Goal: Navigation & Orientation: Understand site structure

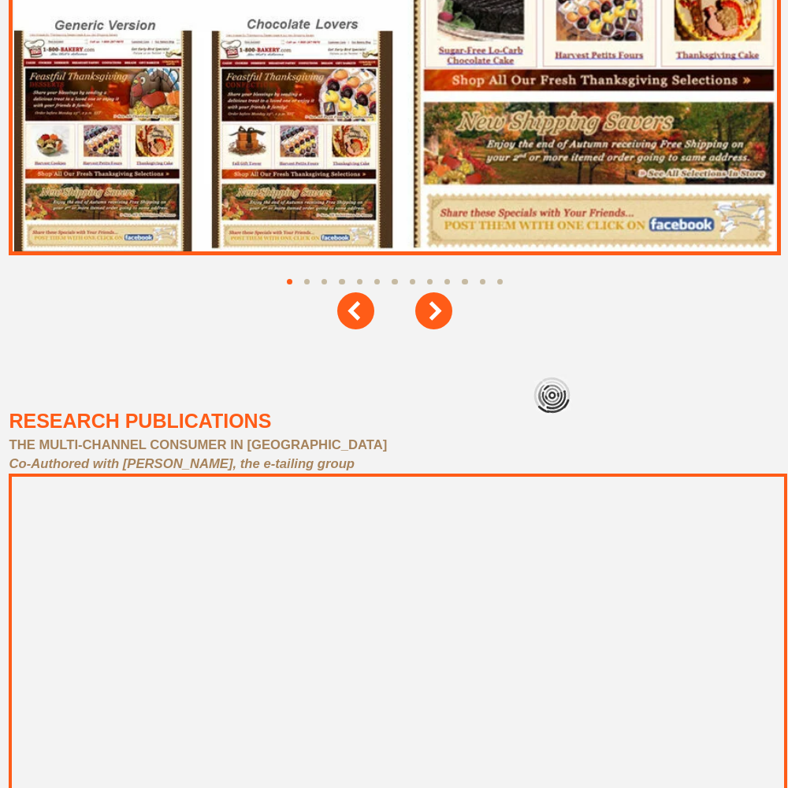
scroll to position [7096, 0]
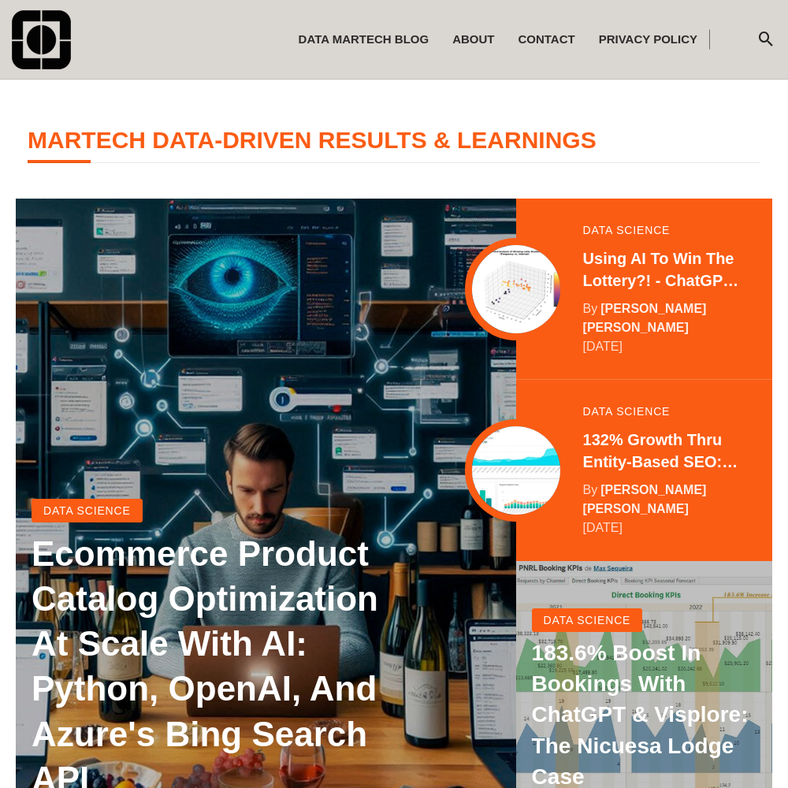
scroll to position [312, 0]
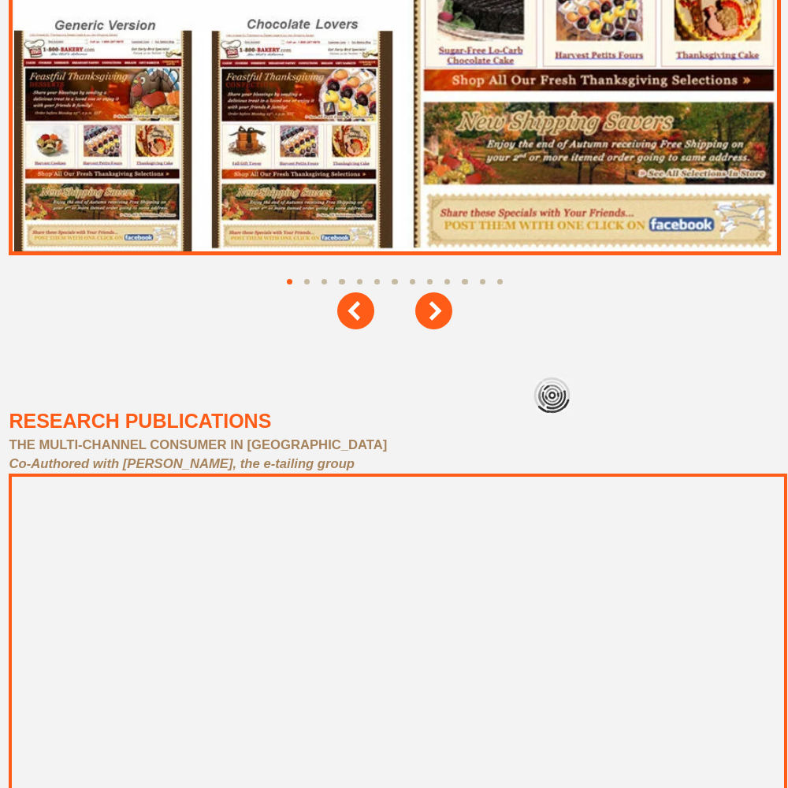
scroll to position [7096, 0]
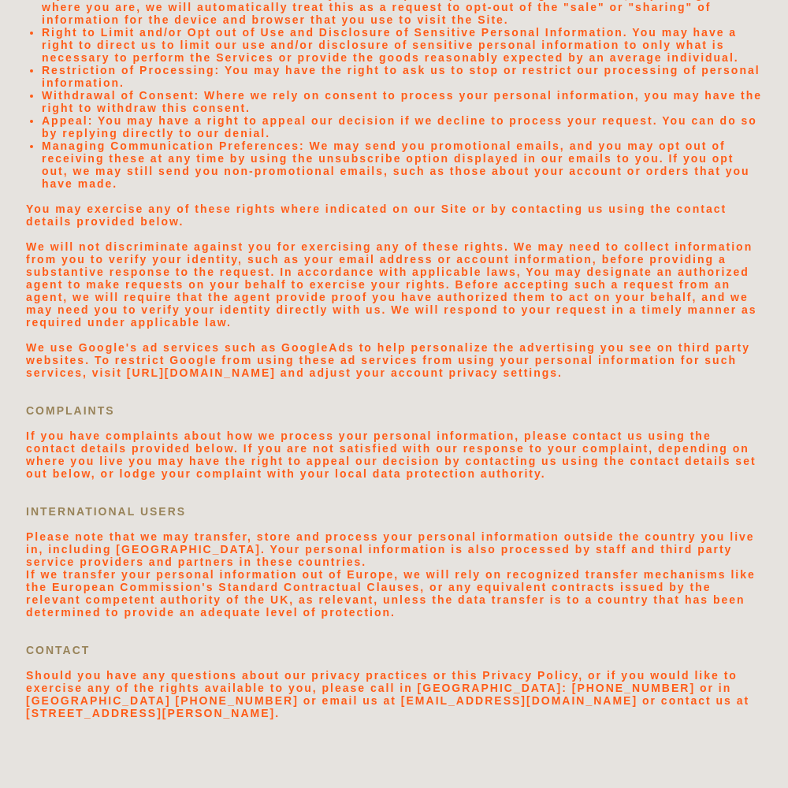
scroll to position [3351, 0]
